Goal: Check status: Check status

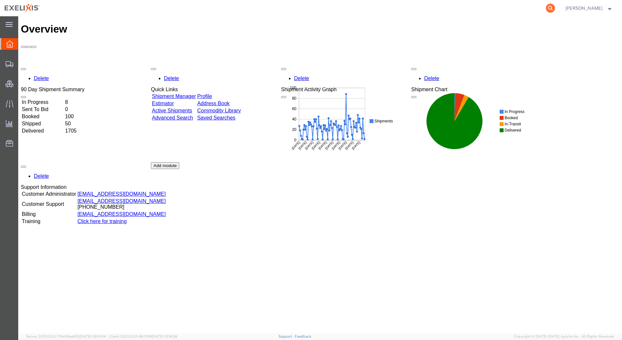
click at [555, 8] on icon at bounding box center [550, 8] width 9 height 9
click at [379, 8] on input "search" at bounding box center [447, 8] width 198 height 16
paste input "G413837"
type input "G413837"
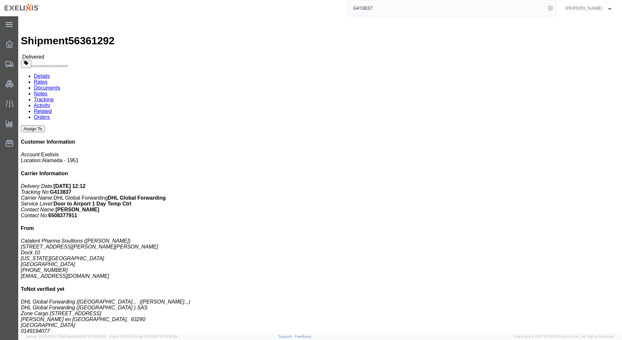
click button "Assign To"
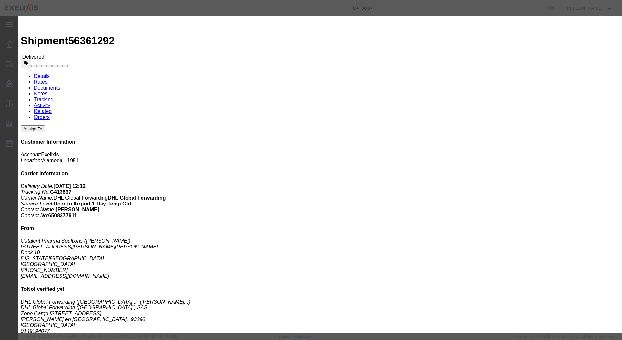
select select
click icon "button"
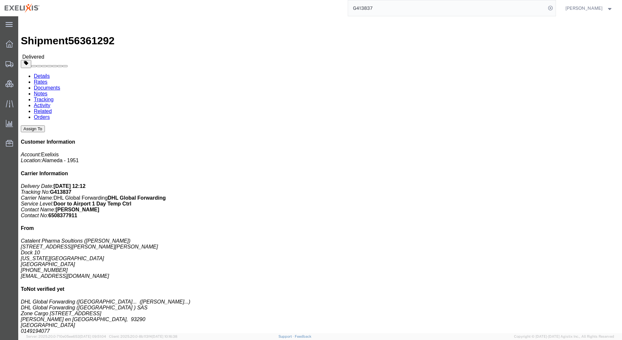
click div "Assign To"
click button "Assign To"
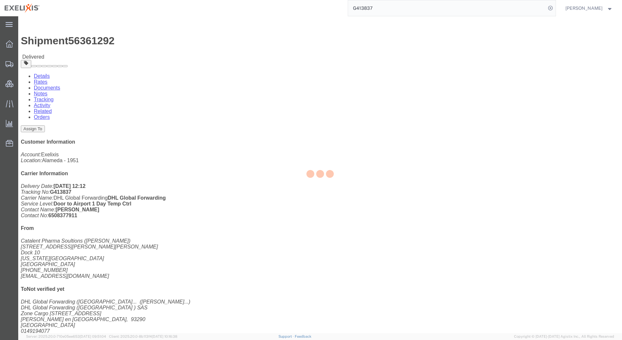
select select
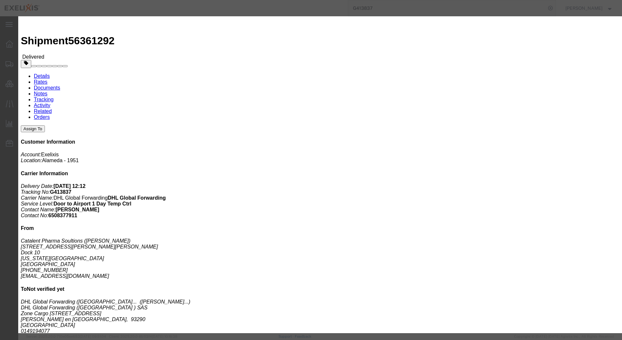
click div "Send notification email"
click button "Cancel"
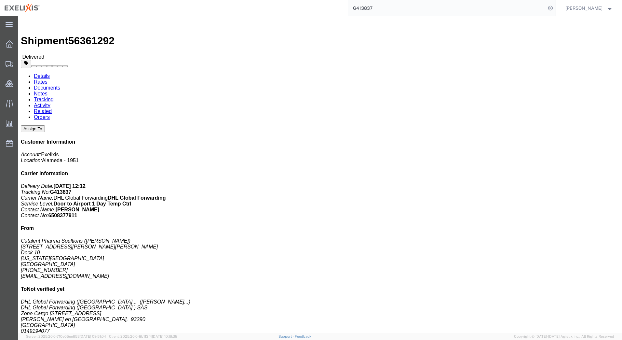
click button "Assign To"
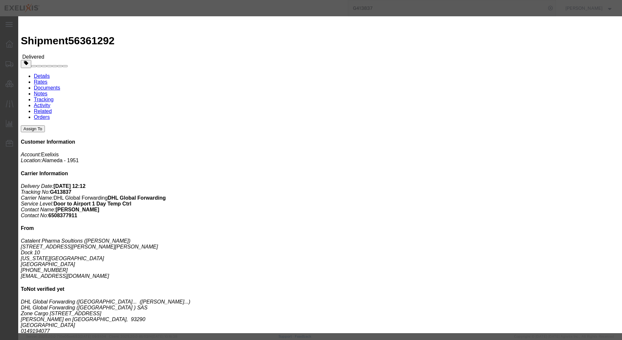
select select "103111"
select select
type input "re"
select select "112965"
click button "Cancel"
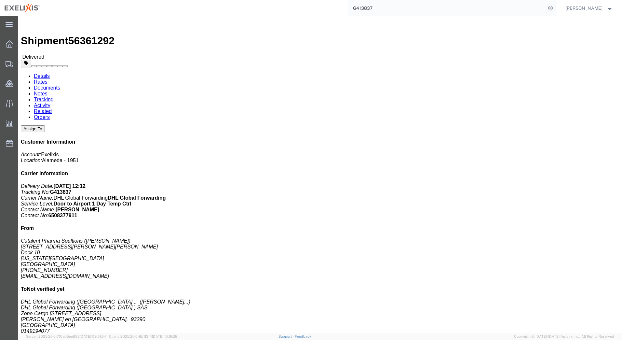
click address "DHL Global Forwarding ([GEOGRAPHIC_DATA] ) SAS ([PERSON_NAME], [PERSON_NAME][EM…"
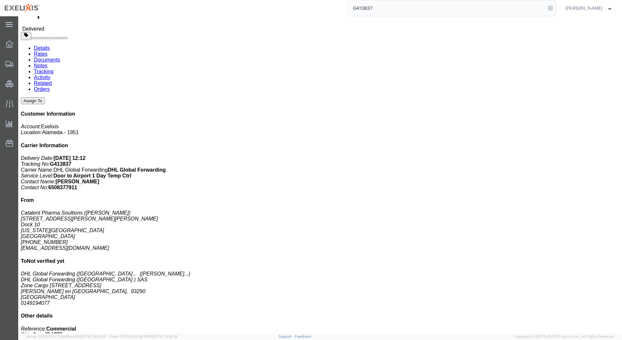
scroll to position [65, 0]
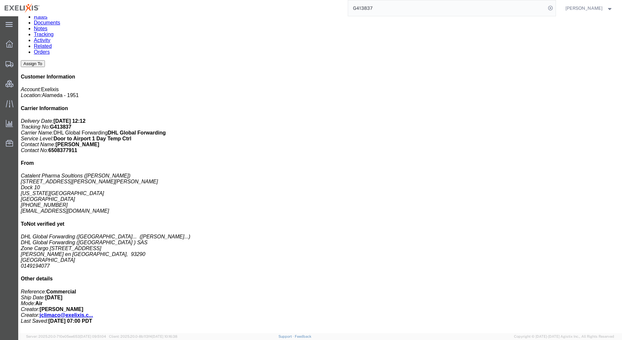
click h3 "[MEDICAL_DATA] 140mg Carton DE/AT/[GEOGRAPHIC_DATA]"
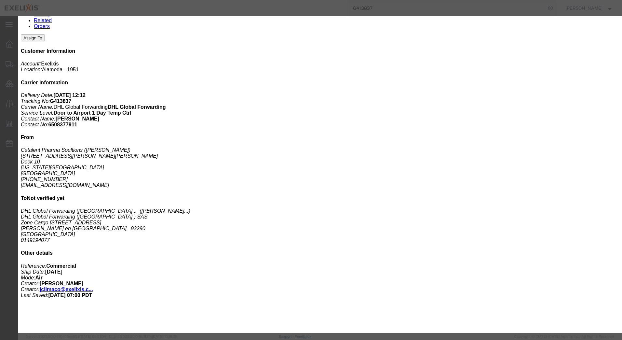
scroll to position [130, 0]
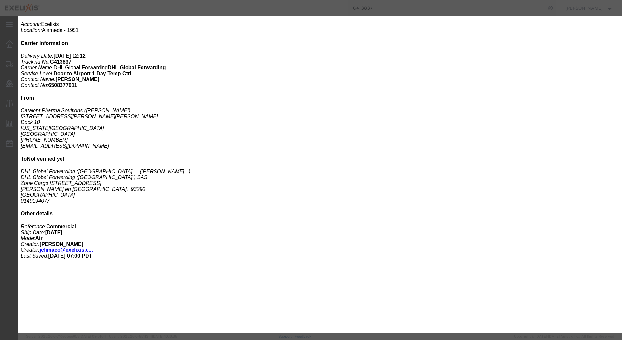
click div "Product Name: [MEDICAL_DATA] 140mg Carton DE/AT/NL Commodity Category: PHARMA T…"
drag, startPoint x: 379, startPoint y: 43, endPoint x: 397, endPoint y: 44, distance: 17.9
click div "Total value: 291650.00 USD Country Of Origin: US Serial: 6380954 GL Reference 5…"
drag, startPoint x: 163, startPoint y: 42, endPoint x: 188, endPoint y: 44, distance: 24.8
click b "2 x samples"
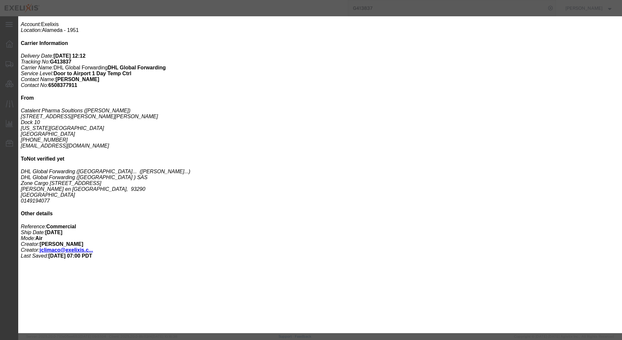
copy b "2 x samples"
click div
click icon "button"
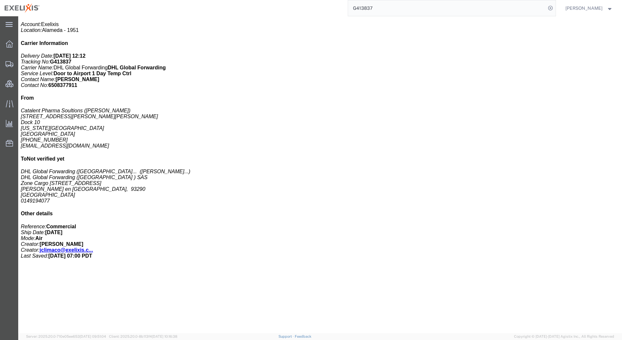
scroll to position [163, 0]
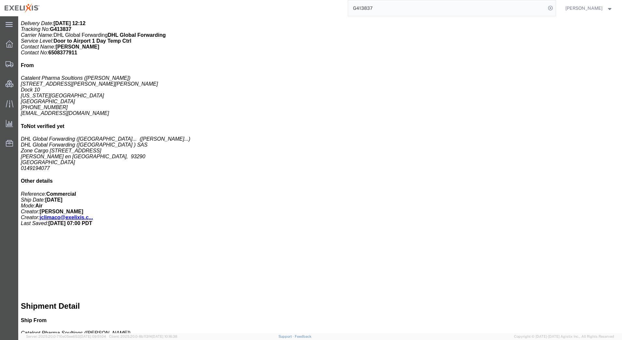
click div "Customer Information Account: Exelixis Location: [GEOGRAPHIC_DATA] - 1951 Carri…"
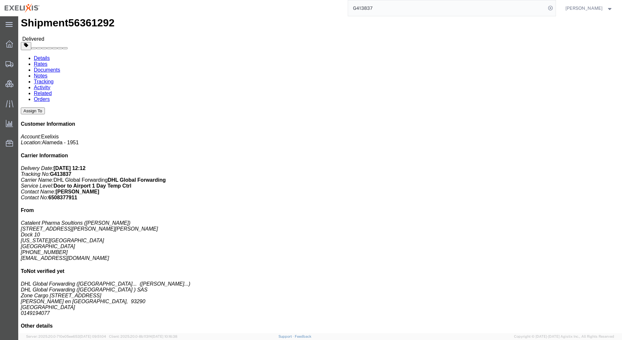
scroll to position [0, 0]
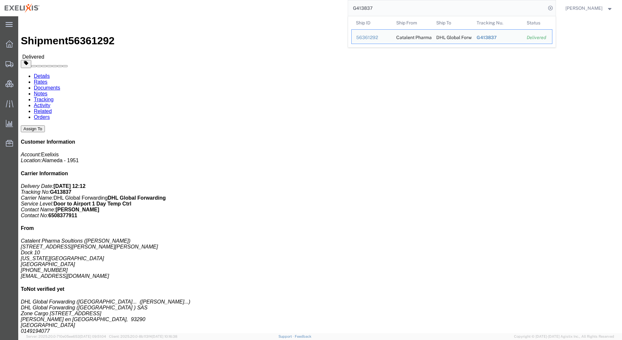
drag, startPoint x: 386, startPoint y: 7, endPoint x: 331, endPoint y: 7, distance: 54.3
click at [331, 7] on div "G413837 Ship ID Ship From Ship To Tracking Nu. Status Ship ID 56361292 Ship Fro…" at bounding box center [300, 8] width 512 height 16
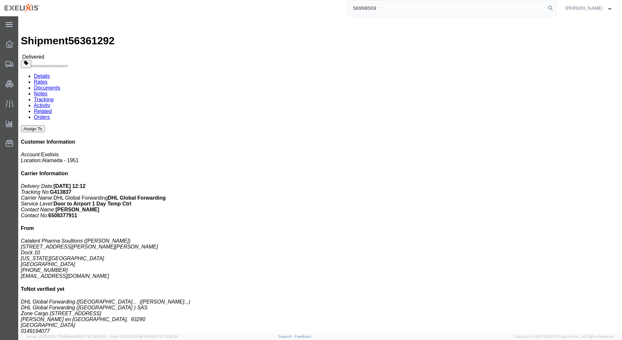
type input "56998509"
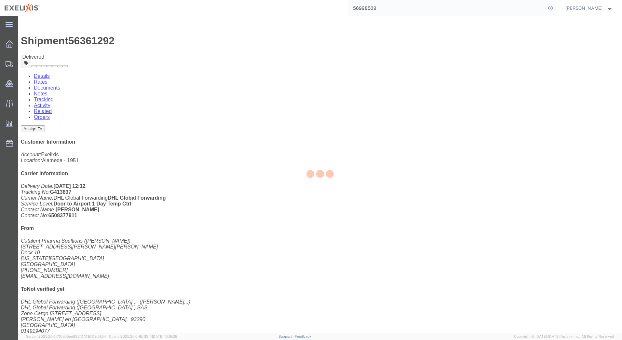
click at [388, 8] on input "56998509" at bounding box center [447, 8] width 198 height 16
click at [393, 10] on input "56998509" at bounding box center [447, 8] width 198 height 16
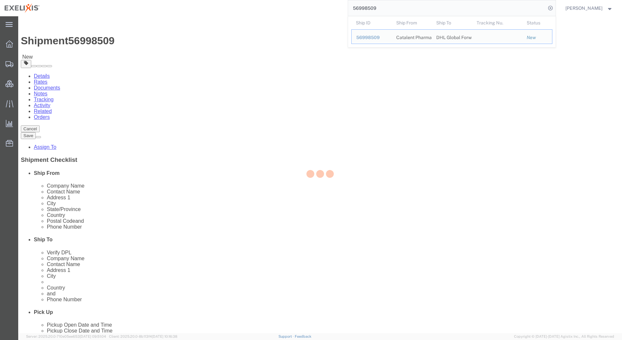
select select
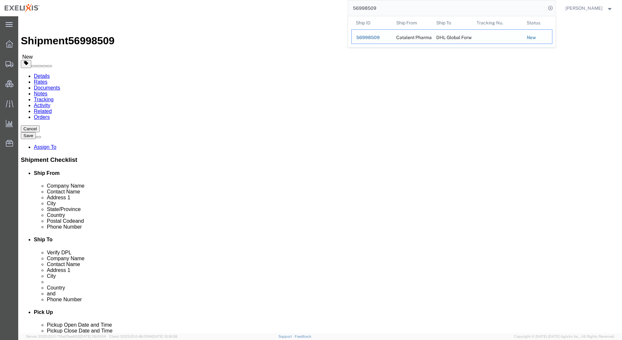
click at [380, 38] on span "56998509" at bounding box center [367, 37] width 23 height 5
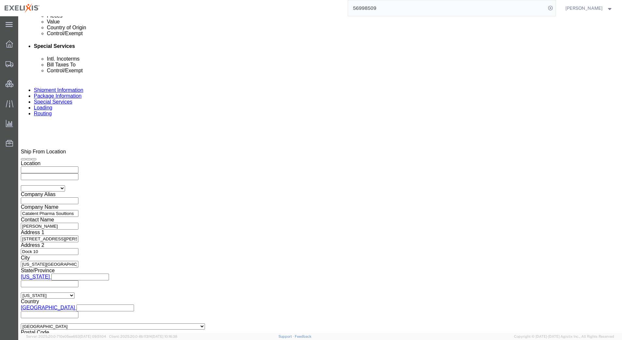
scroll to position [417, 0]
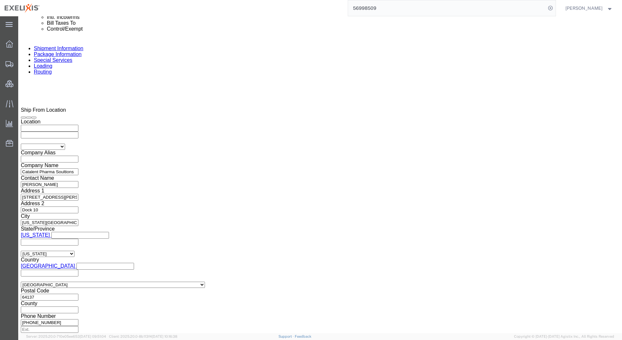
click button "Continue"
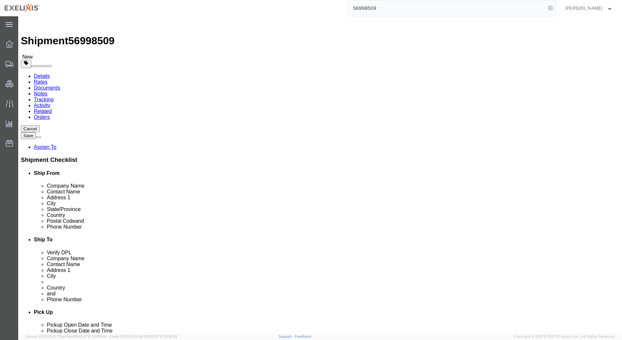
click button "Continue"
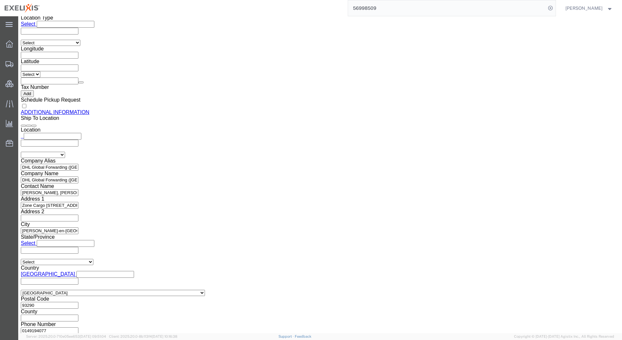
scroll to position [759, 0]
click span "Verify DPL"
drag, startPoint x: 503, startPoint y: 105, endPoint x: 510, endPoint y: 105, distance: 7.5
click span "Verify DPL"
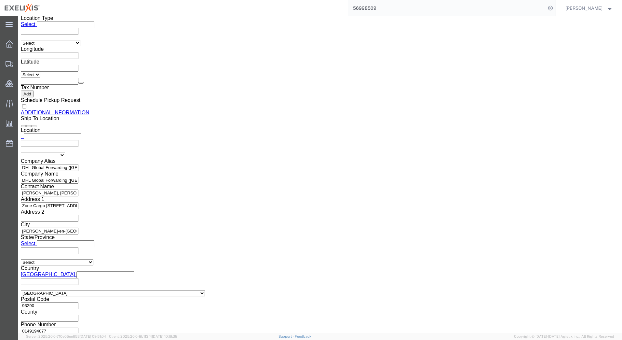
drag, startPoint x: 514, startPoint y: 105, endPoint x: 494, endPoint y: 105, distance: 20.5
click span "Verify DPL"
drag, startPoint x: 494, startPoint y: 105, endPoint x: 515, endPoint y: 107, distance: 21.6
click span "Verify DPL"
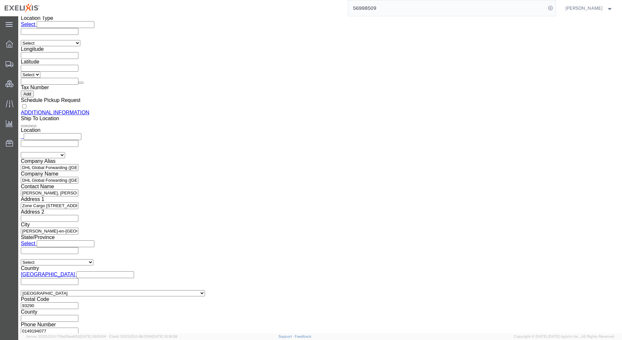
drag, startPoint x: 515, startPoint y: 107, endPoint x: 509, endPoint y: 105, distance: 6.7
click span "Verify DPL"
drag, startPoint x: 509, startPoint y: 105, endPoint x: 501, endPoint y: 105, distance: 8.1
click span "Verify DPL"
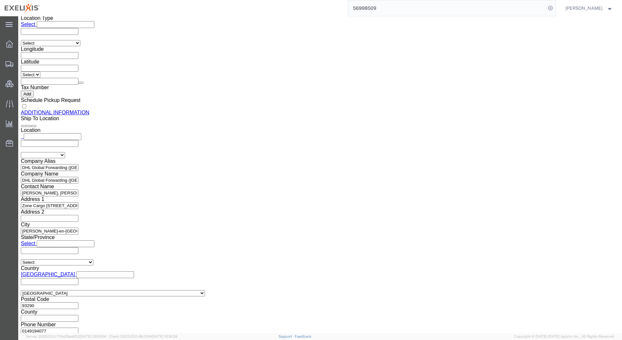
click span "Verify DPL"
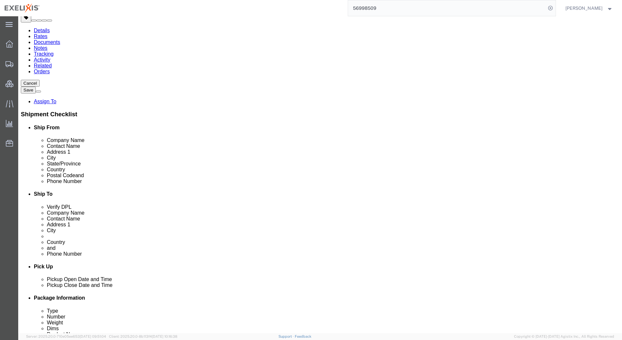
scroll to position [0, 0]
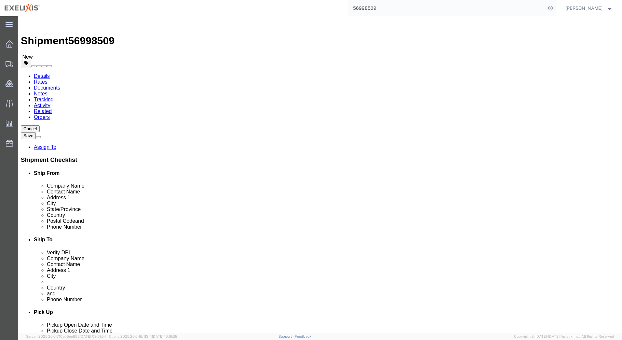
click h2 "Special services"
click link "Rates"
click at [60, 85] on link "Documents" at bounding box center [47, 88] width 26 height 6
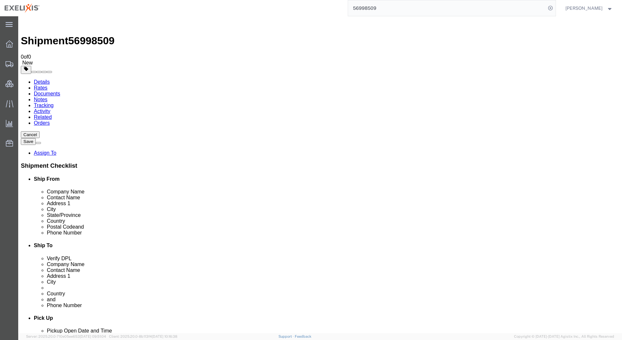
click at [45, 79] on link "Details" at bounding box center [42, 82] width 16 height 6
